Goal: Book appointment/travel/reservation

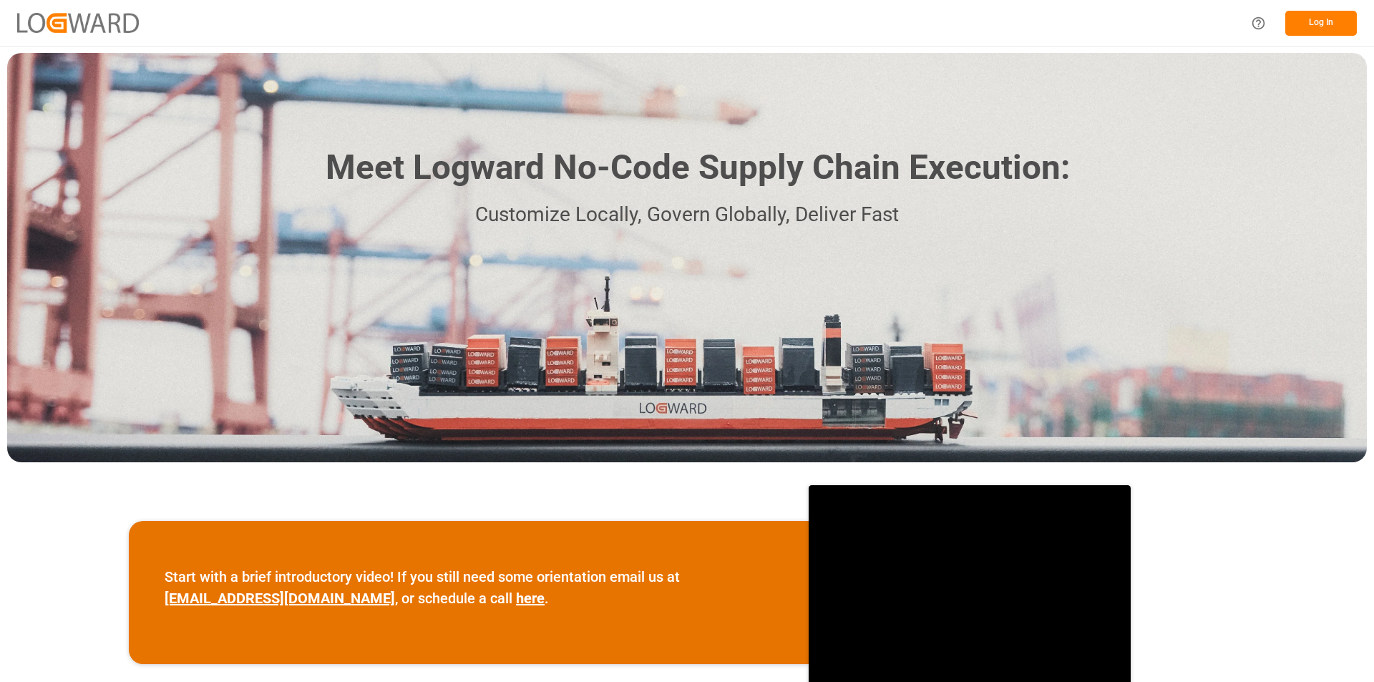
click at [1325, 24] on button "Log In" at bounding box center [1321, 23] width 72 height 25
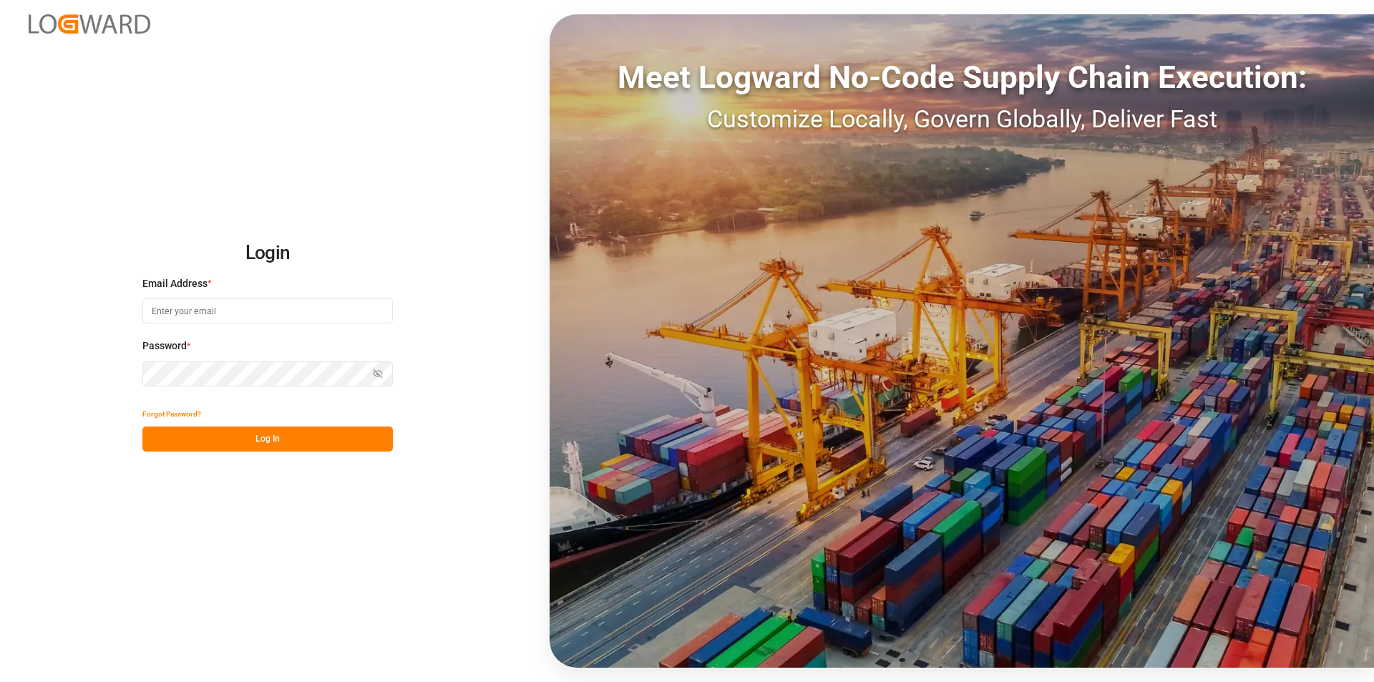
click at [177, 312] on input at bounding box center [267, 310] width 250 height 25
click at [177, 313] on input at bounding box center [267, 310] width 250 height 25
paste input "[PERSON_NAME][EMAIL_ADDRESS][PERSON_NAME][DOMAIN_NAME]"
type input "[PERSON_NAME][EMAIL_ADDRESS][PERSON_NAME][DOMAIN_NAME]"
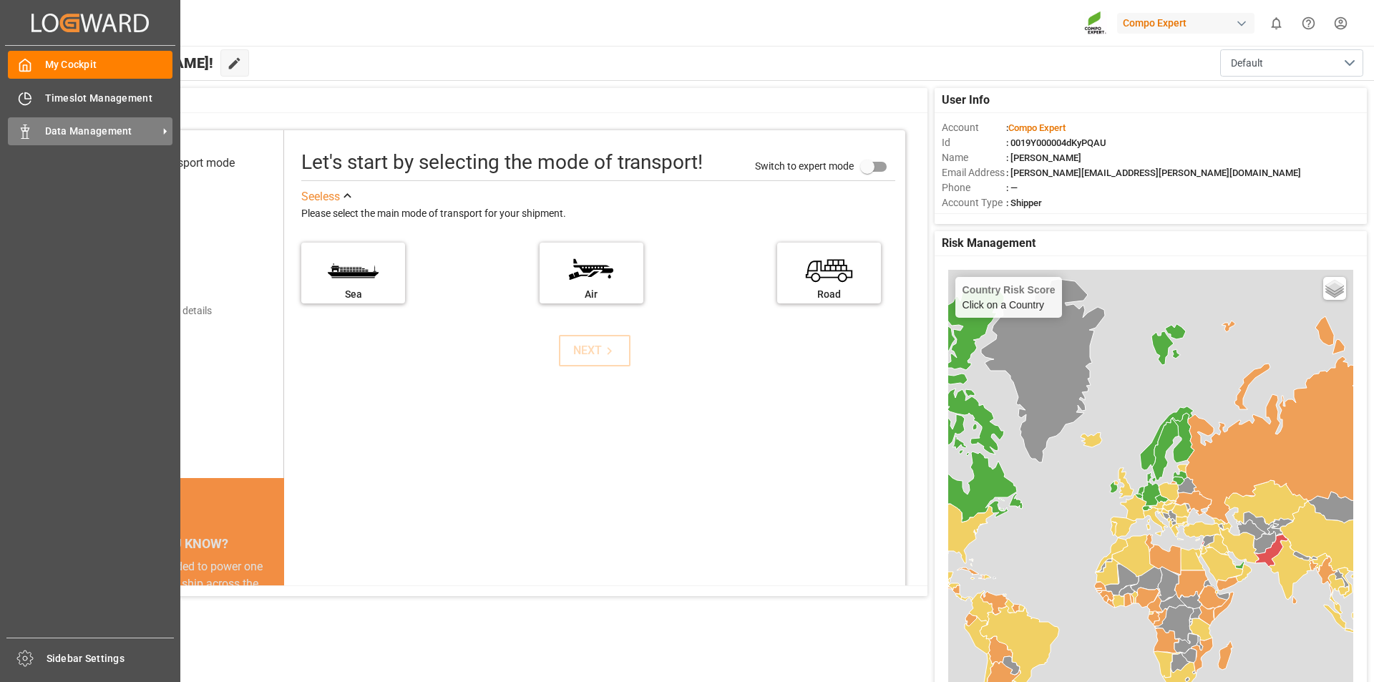
click at [23, 134] on rect at bounding box center [25, 135] width 4 height 7
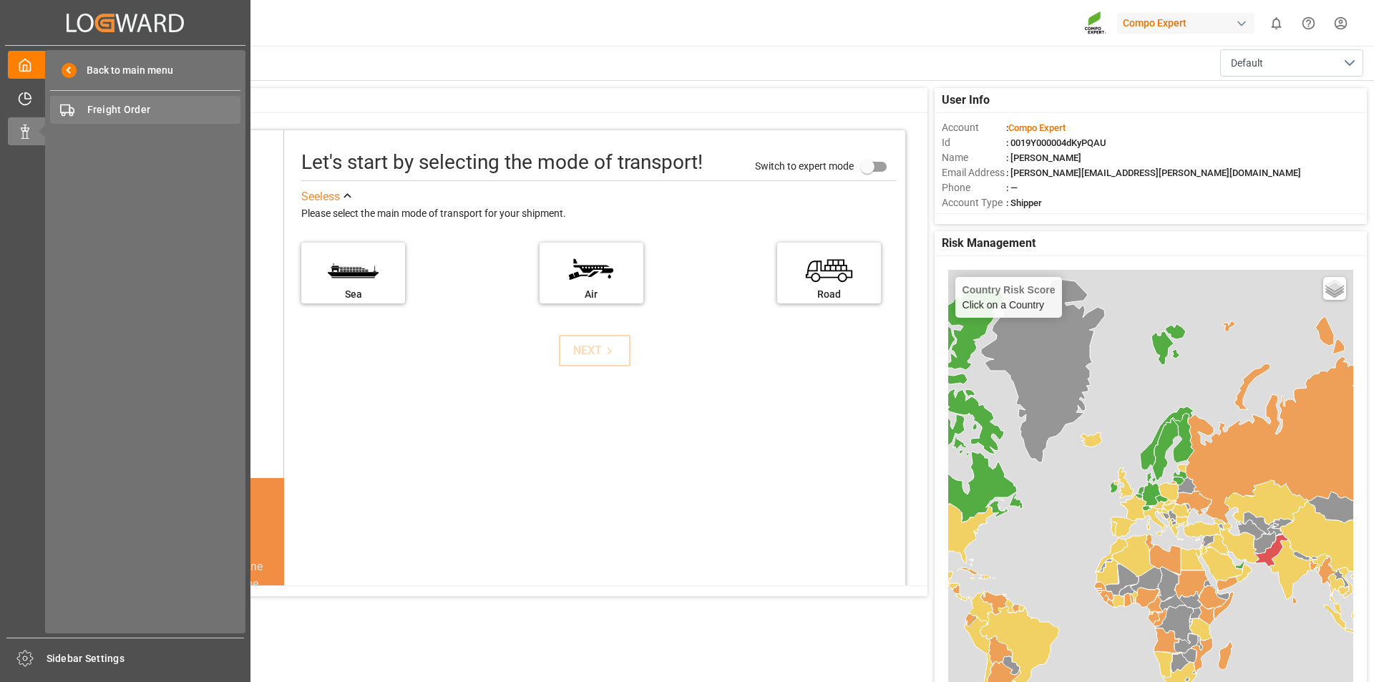
click at [128, 112] on span "Freight Order" at bounding box center [164, 109] width 154 height 15
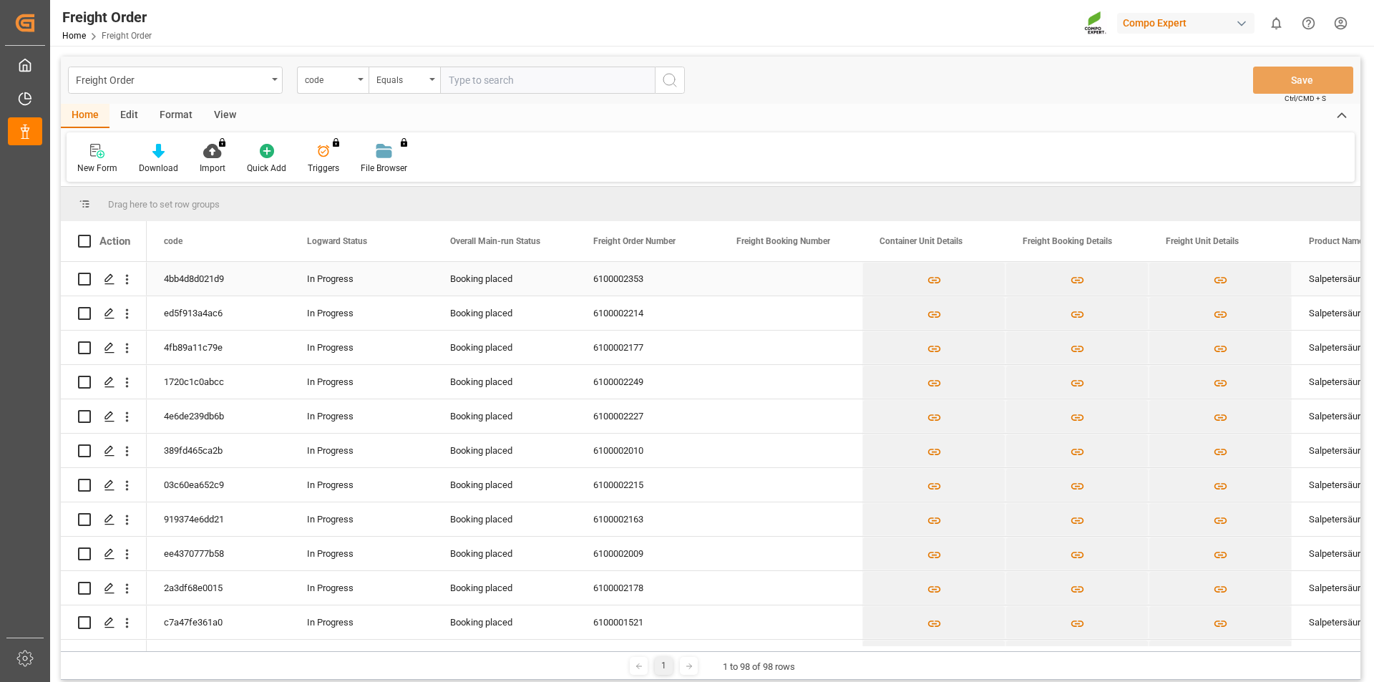
click at [620, 281] on div "6100002353" at bounding box center [647, 279] width 143 height 34
click at [108, 283] on icon "Press SPACE to select this row." at bounding box center [109, 278] width 11 height 11
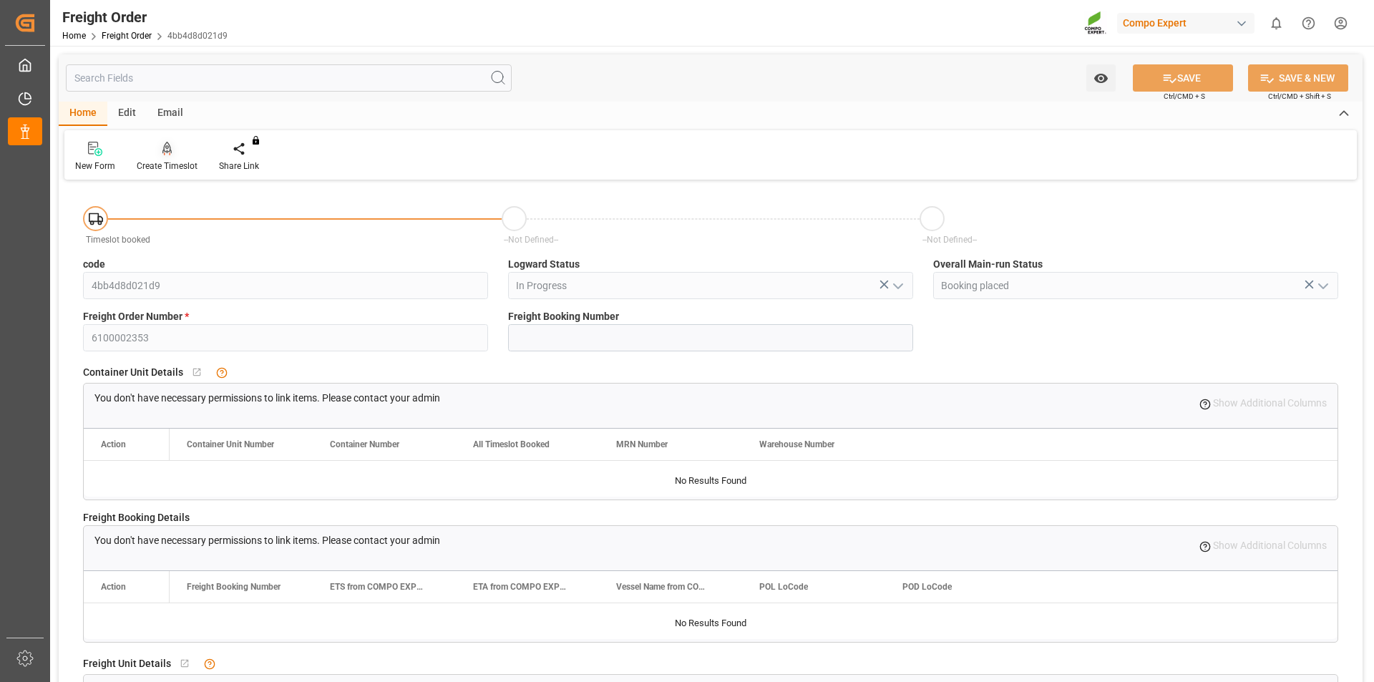
click at [165, 155] on icon at bounding box center [167, 149] width 10 height 14
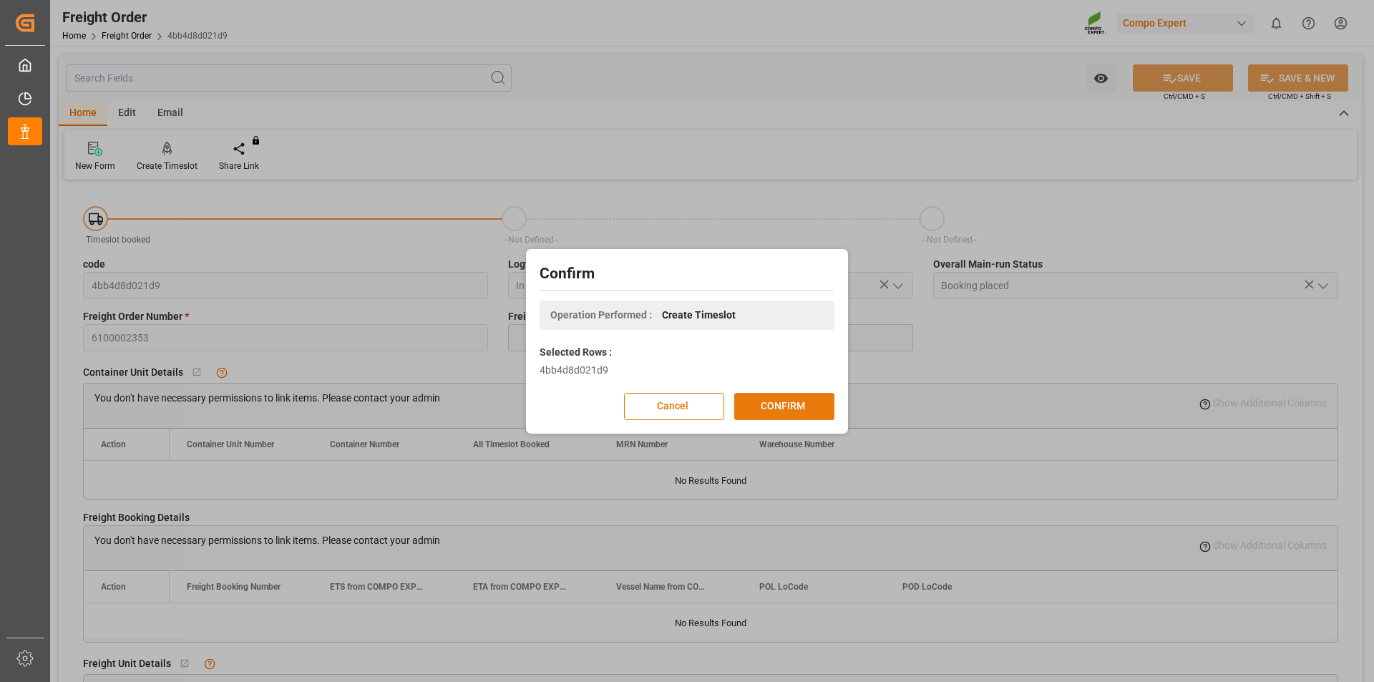
click at [757, 399] on button "CONFIRM" at bounding box center [784, 406] width 100 height 27
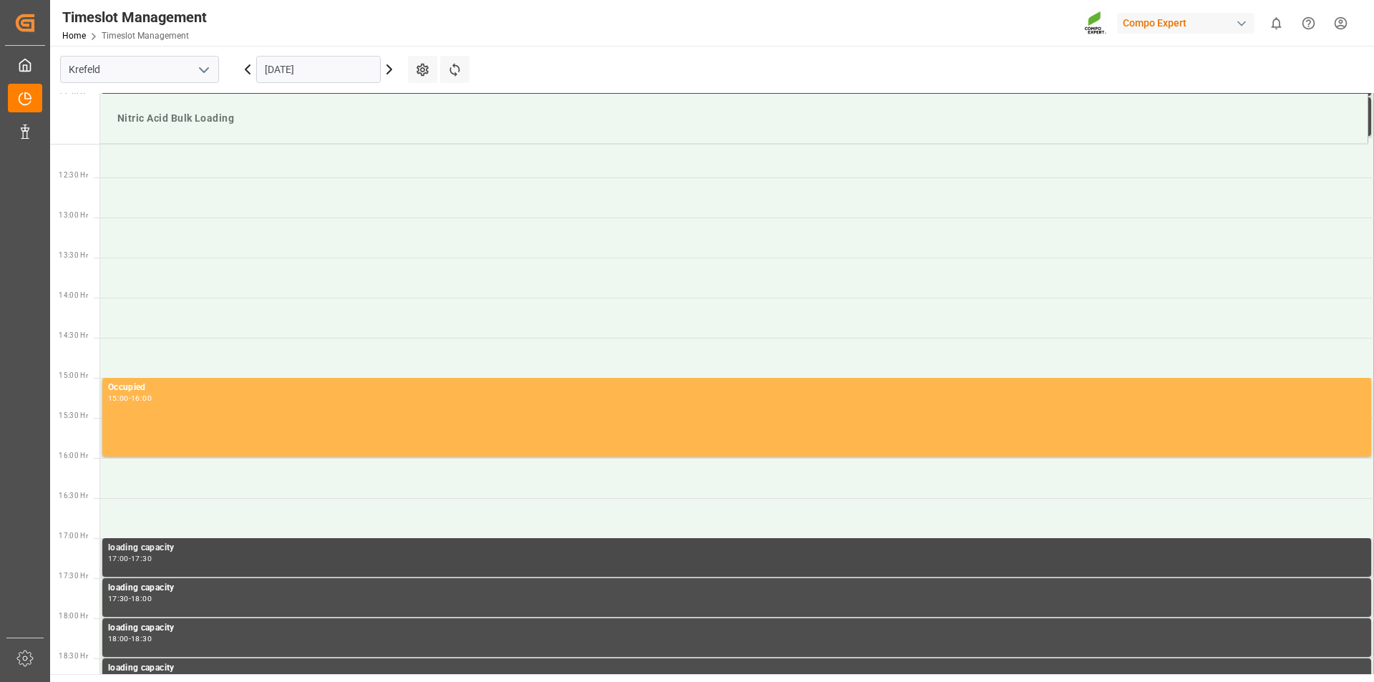
scroll to position [971, 0]
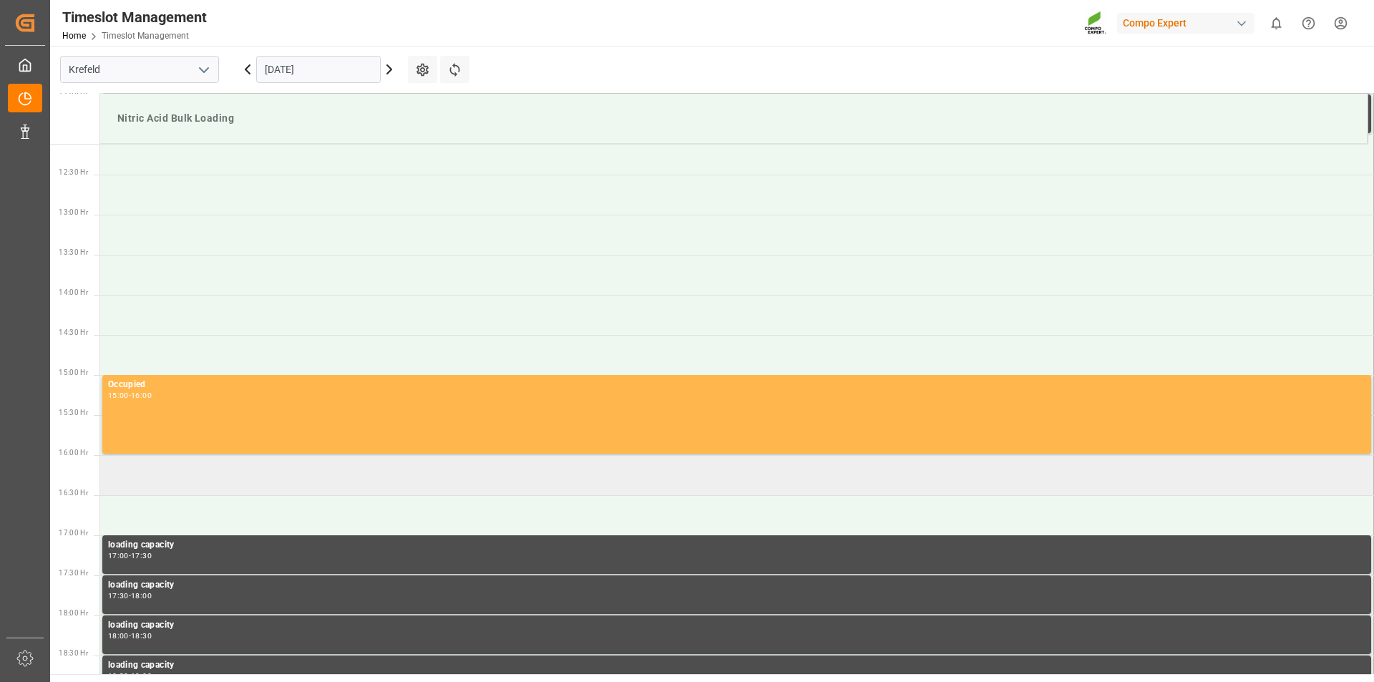
click at [273, 481] on td at bounding box center [737, 475] width 1274 height 40
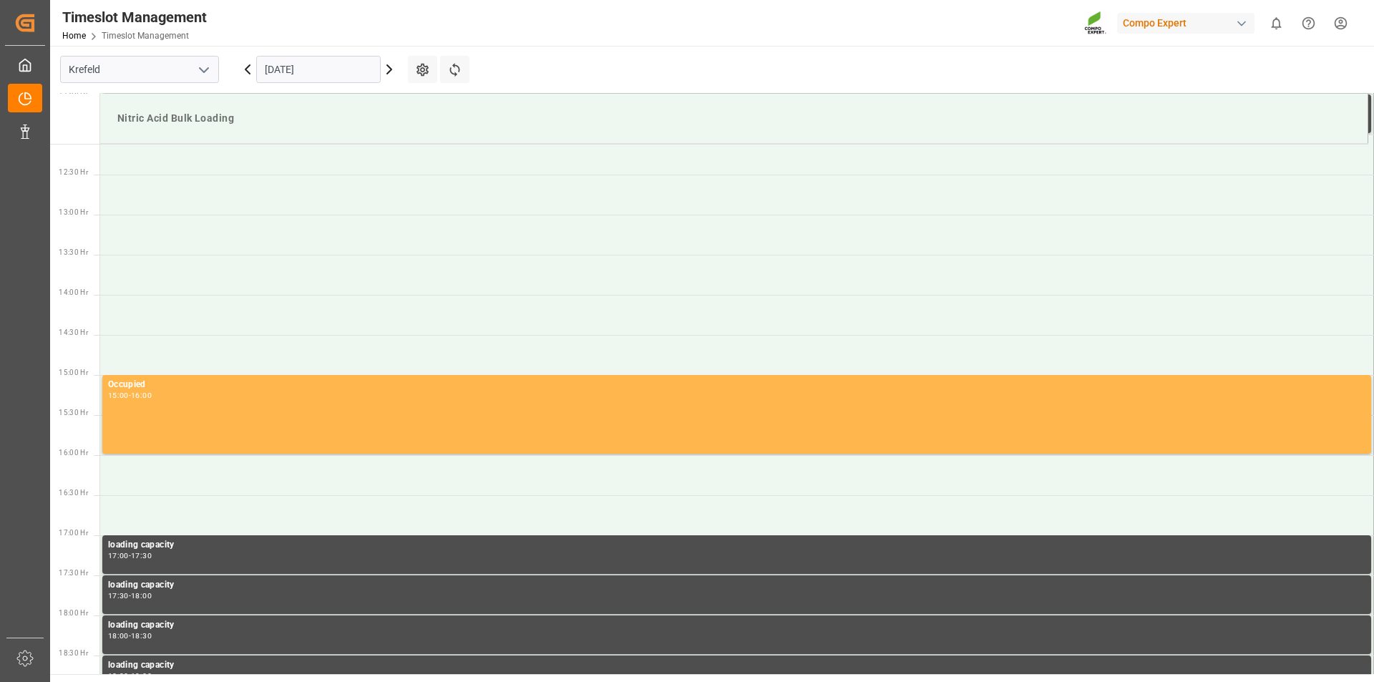
click at [273, 481] on td at bounding box center [737, 475] width 1274 height 40
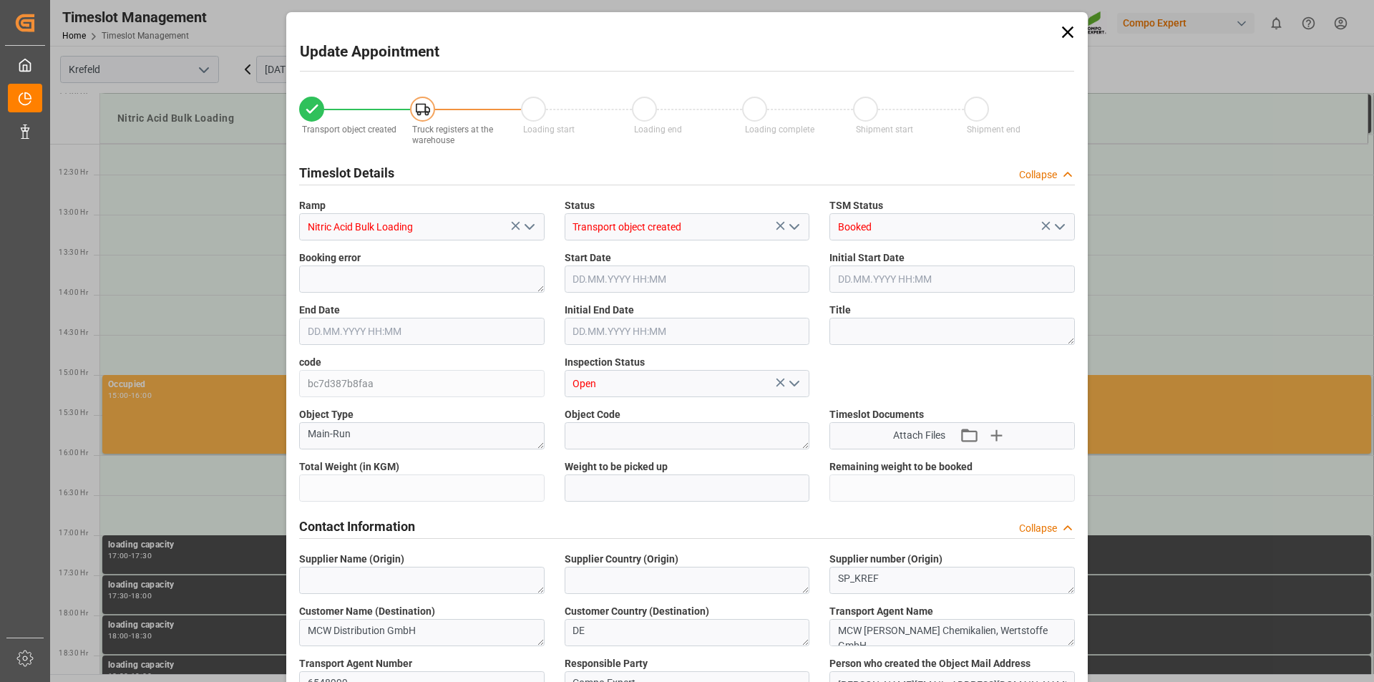
type input "25000"
type input "0"
type input "06.10.2025 16:00"
type input "06.10.2025 16:30"
type input "06.10.2025 09:17"
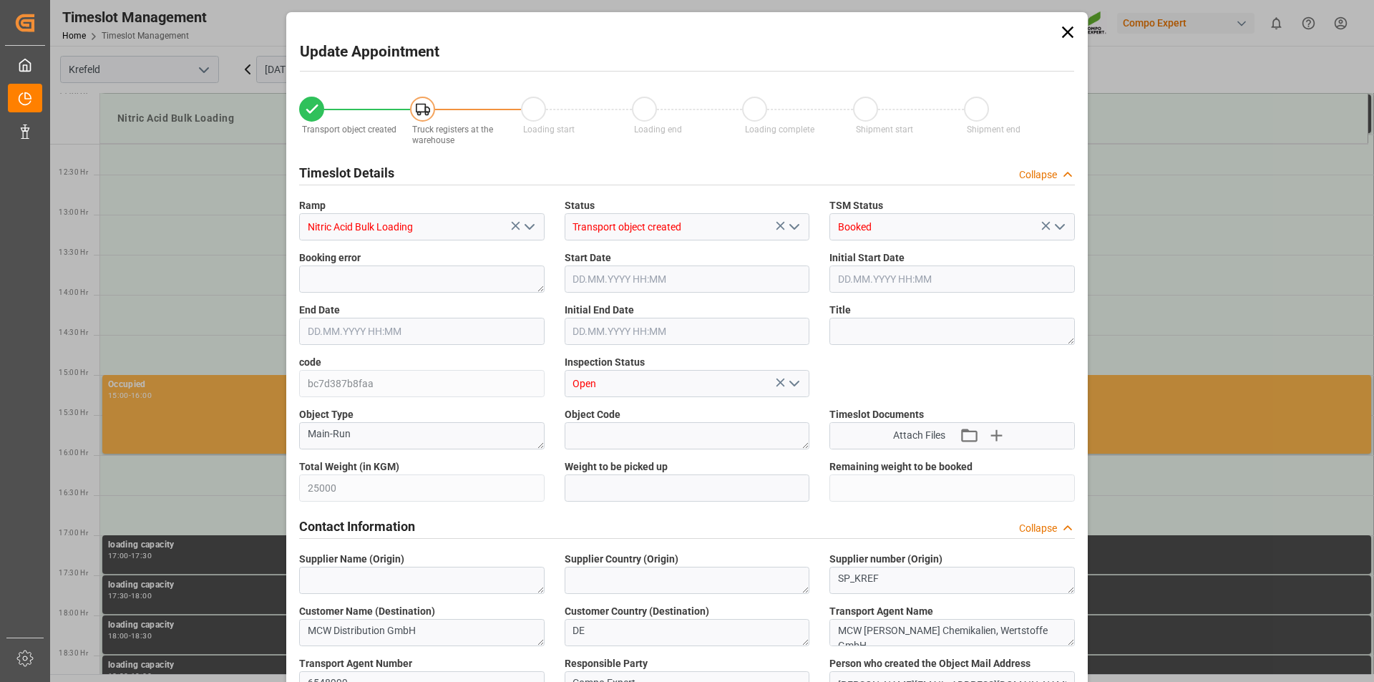
type input "06.10.2025 07:35"
click at [865, 338] on textarea at bounding box center [951, 331] width 245 height 27
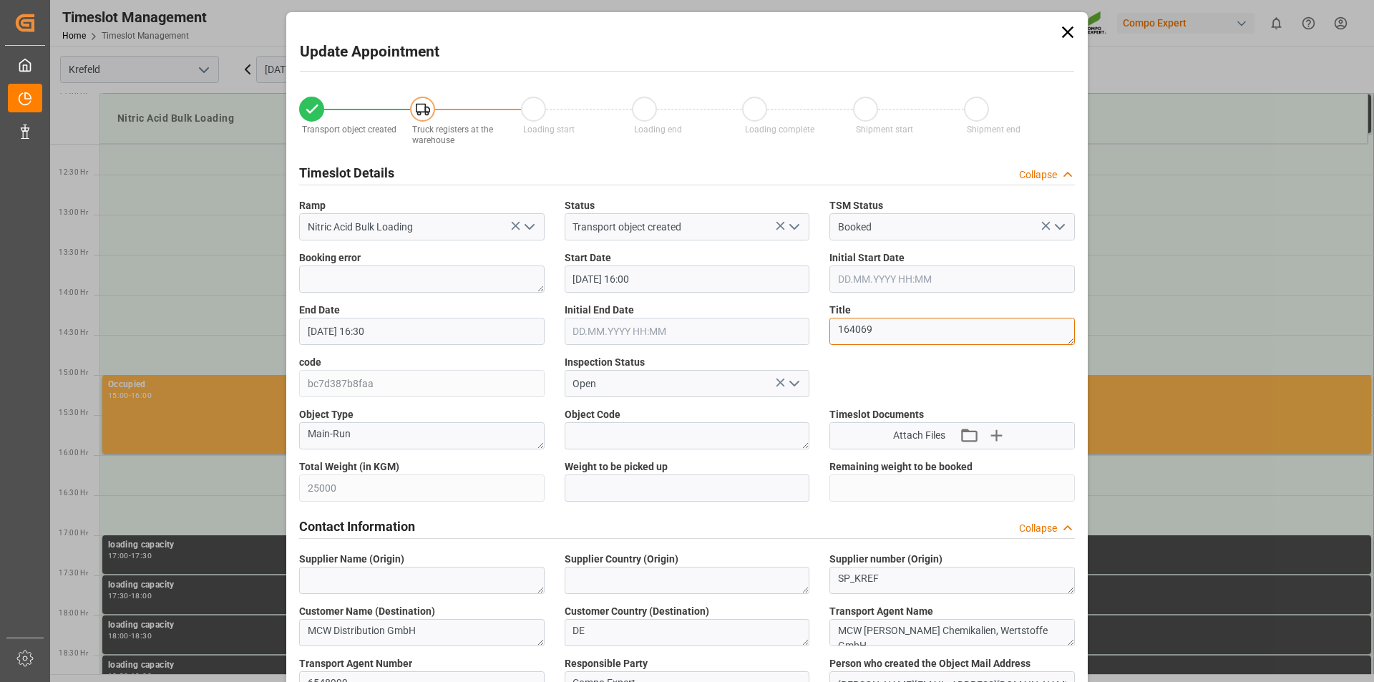
scroll to position [0, 0]
type textarea "164069"
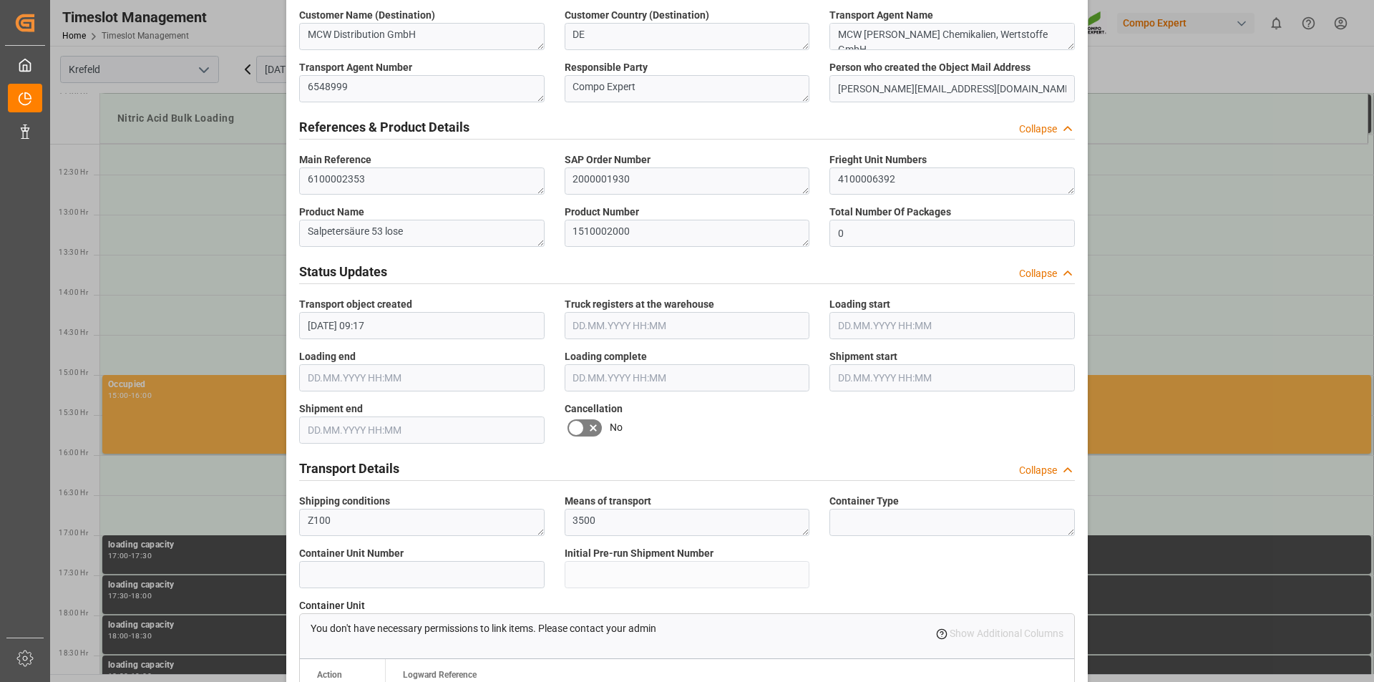
scroll to position [1192, 0]
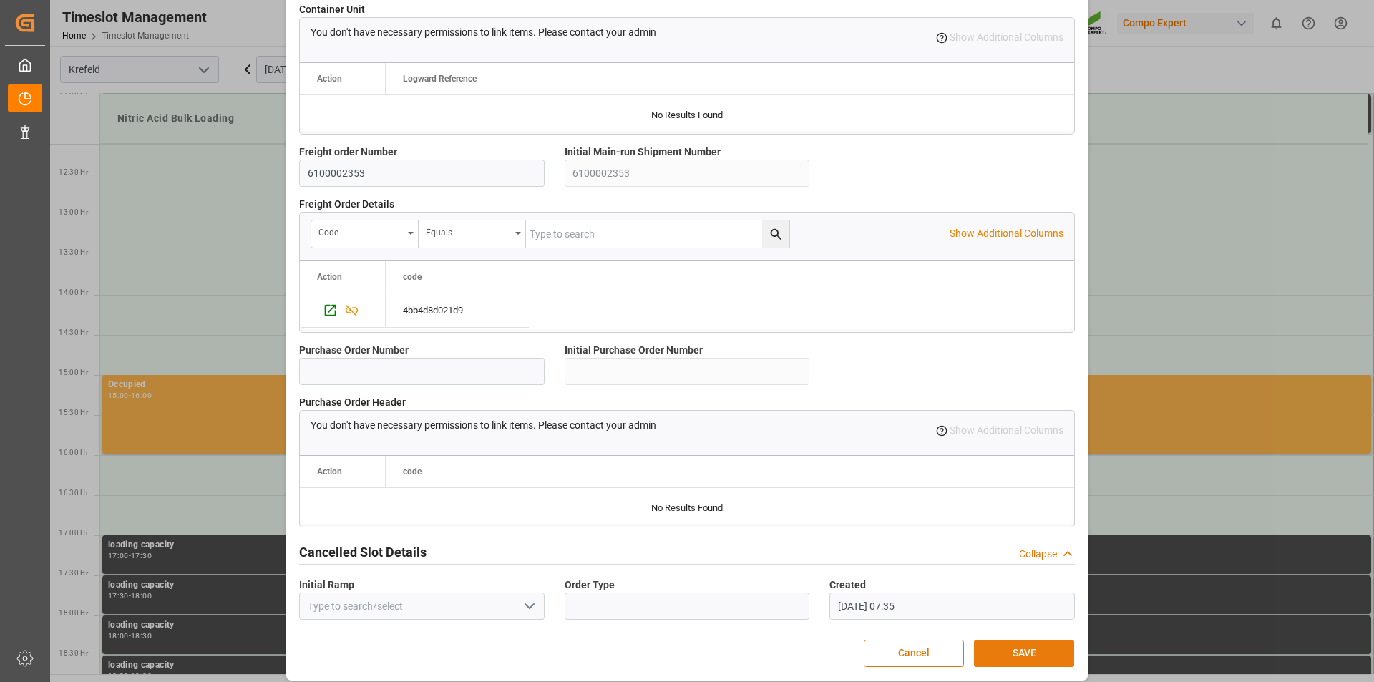
click at [995, 647] on button "SAVE" at bounding box center [1024, 653] width 100 height 27
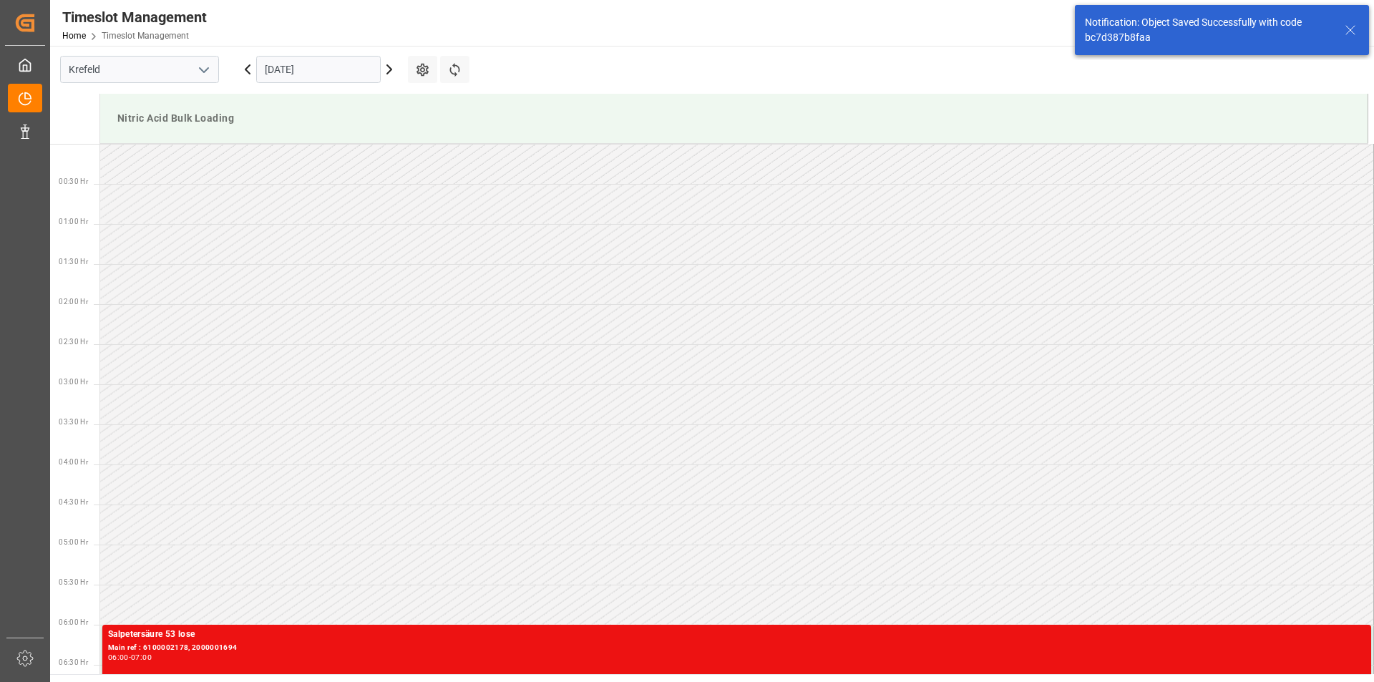
scroll to position [1193, 0]
